Goal: Information Seeking & Learning: Check status

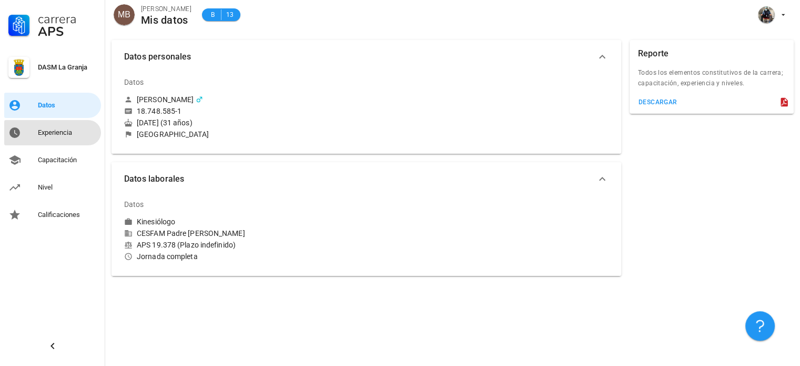
click at [69, 130] on div "Experiencia" at bounding box center [67, 132] width 59 height 8
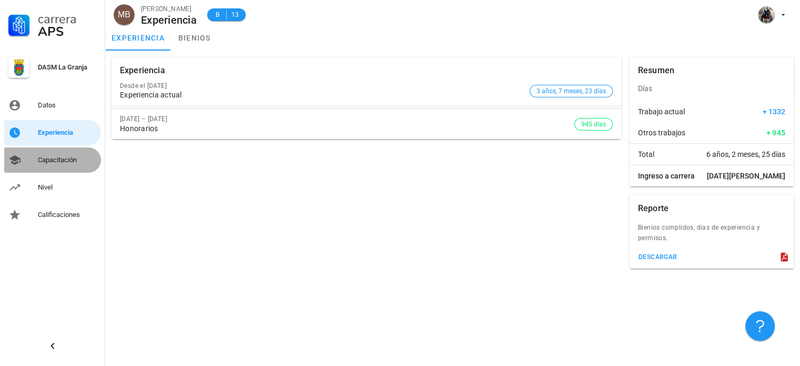
click at [74, 161] on div "Capacitación" at bounding box center [67, 160] width 59 height 8
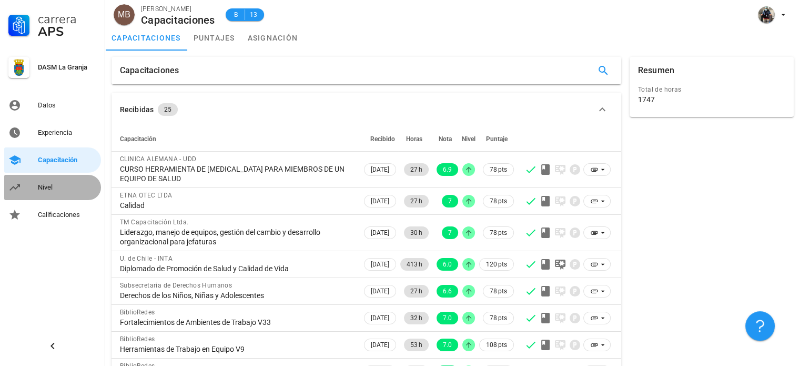
click at [63, 185] on div "Nivel" at bounding box center [67, 187] width 59 height 8
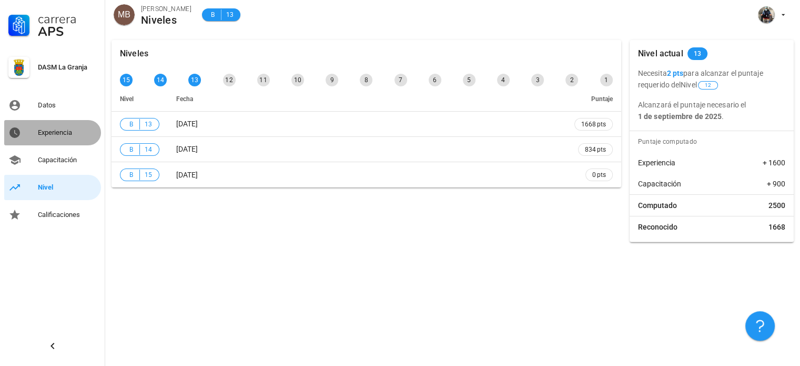
click at [55, 130] on div "Experiencia" at bounding box center [67, 132] width 59 height 8
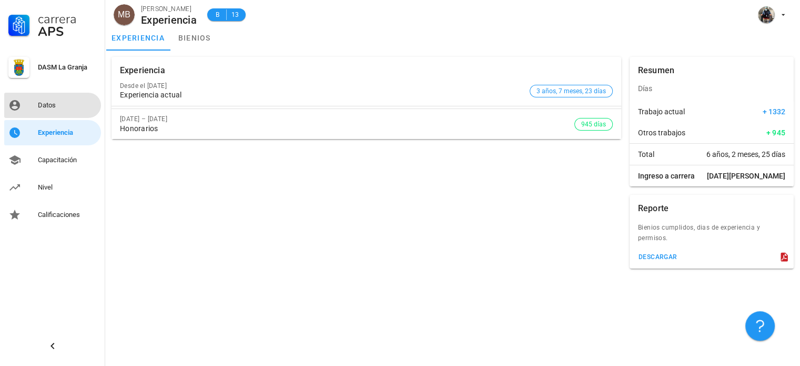
click at [43, 104] on div "Datos" at bounding box center [67, 105] width 59 height 8
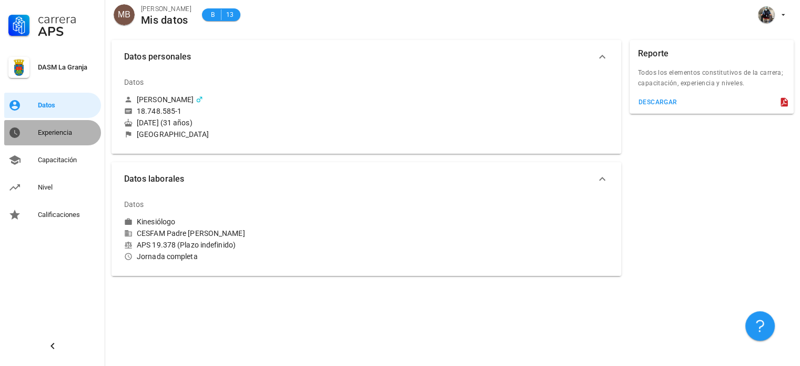
click at [57, 140] on div "Experiencia" at bounding box center [67, 132] width 59 height 17
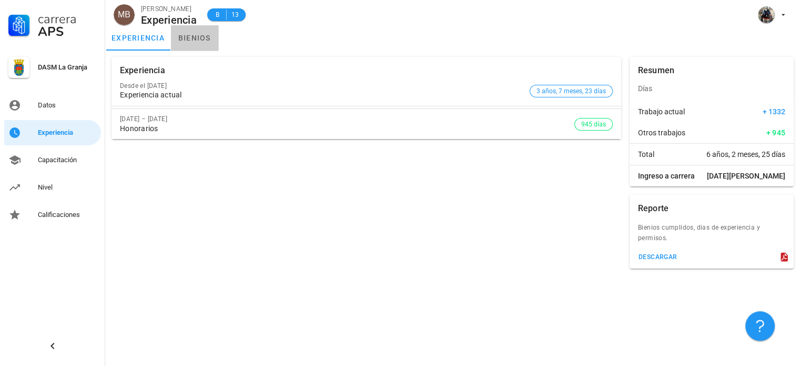
click at [194, 50] on link "bienios" at bounding box center [194, 37] width 47 height 25
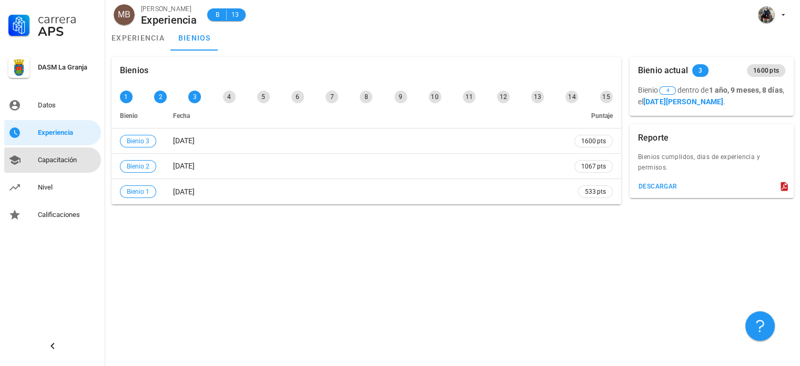
click at [83, 155] on div "Capacitación" at bounding box center [67, 160] width 59 height 17
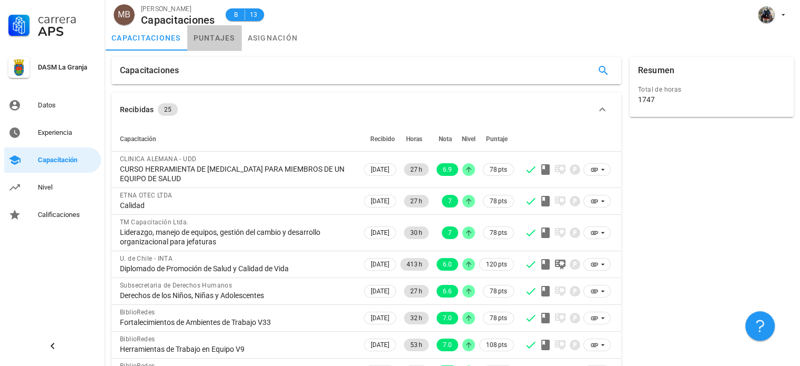
click at [215, 38] on link "puntajes" at bounding box center [214, 37] width 54 height 25
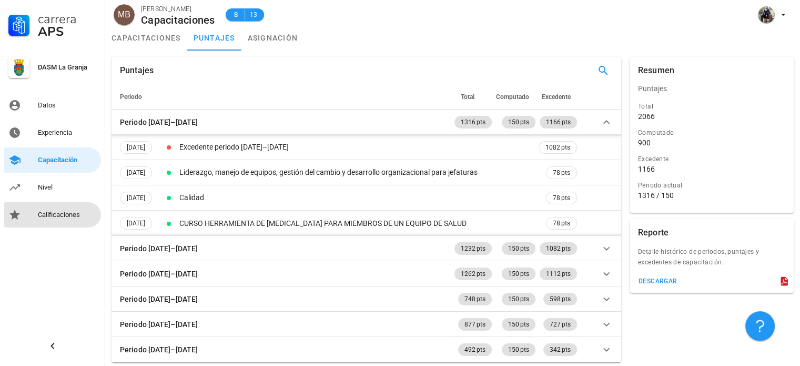
click at [56, 219] on div "Calificaciones" at bounding box center [67, 214] width 59 height 17
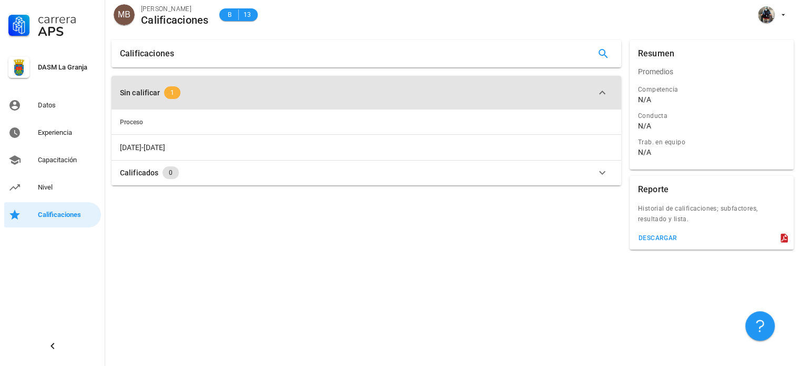
click at [174, 94] on span "1" at bounding box center [172, 92] width 16 height 13
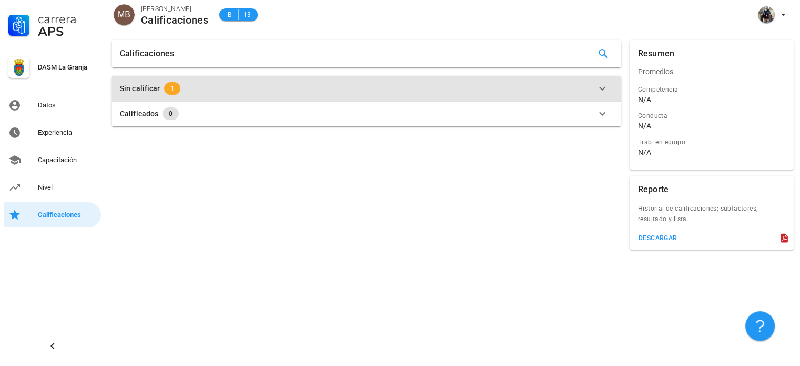
click at [335, 88] on div "Sin calificar 1" at bounding box center [360, 88] width 480 height 13
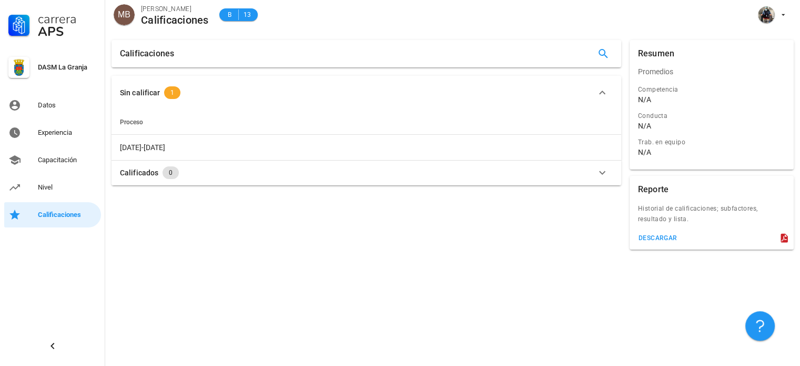
click at [146, 122] on th "Proceso" at bounding box center [367, 121] width 510 height 25
